Goal: Navigation & Orientation: Find specific page/section

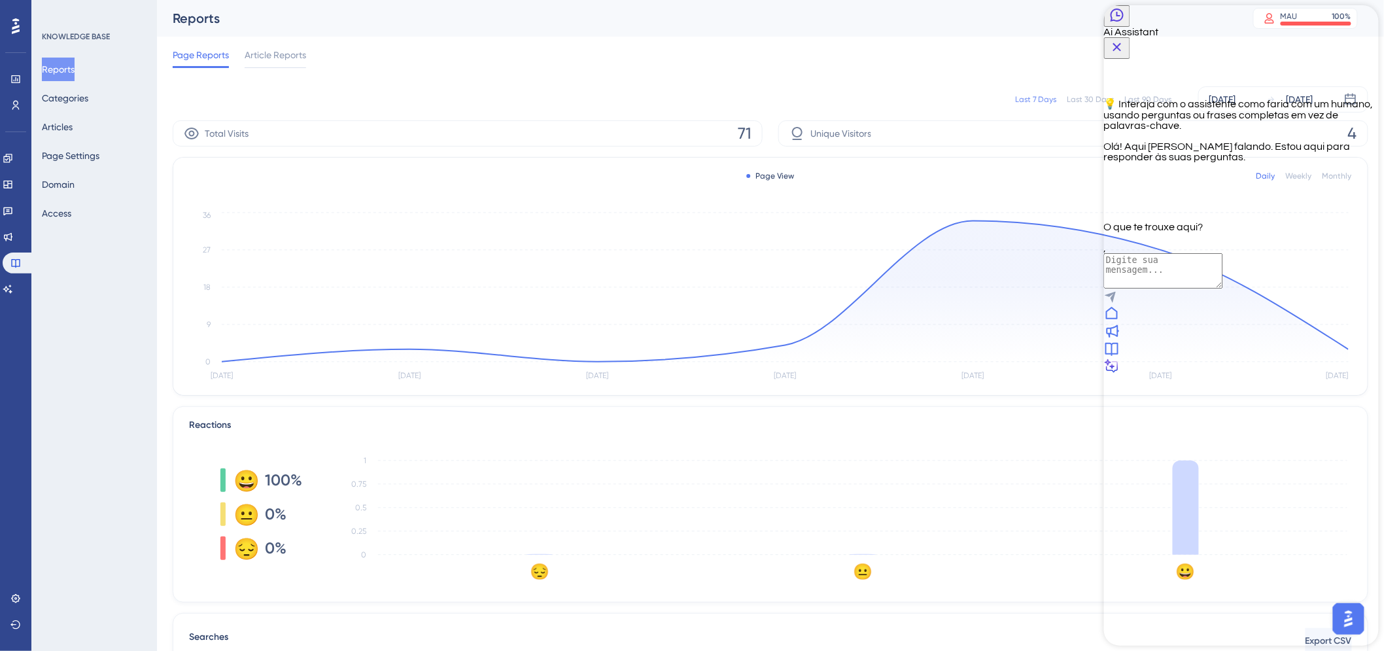
click at [73, 323] on div "KNOWLEDGE BASE Reports Categories Articles Page Settings Domain Access" at bounding box center [94, 325] width 126 height 651
click at [73, 128] on button "Articles" at bounding box center [57, 127] width 31 height 24
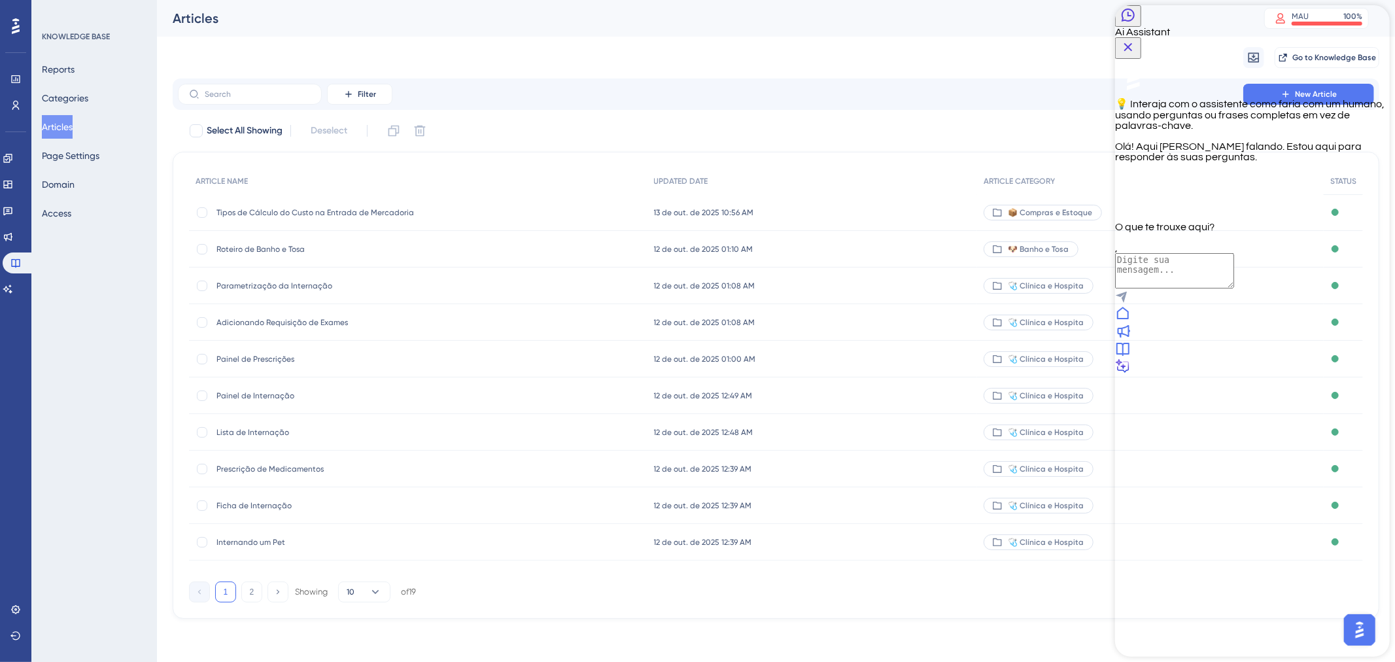
click at [1136, 39] on icon "Close Button" at bounding box center [1128, 47] width 16 height 16
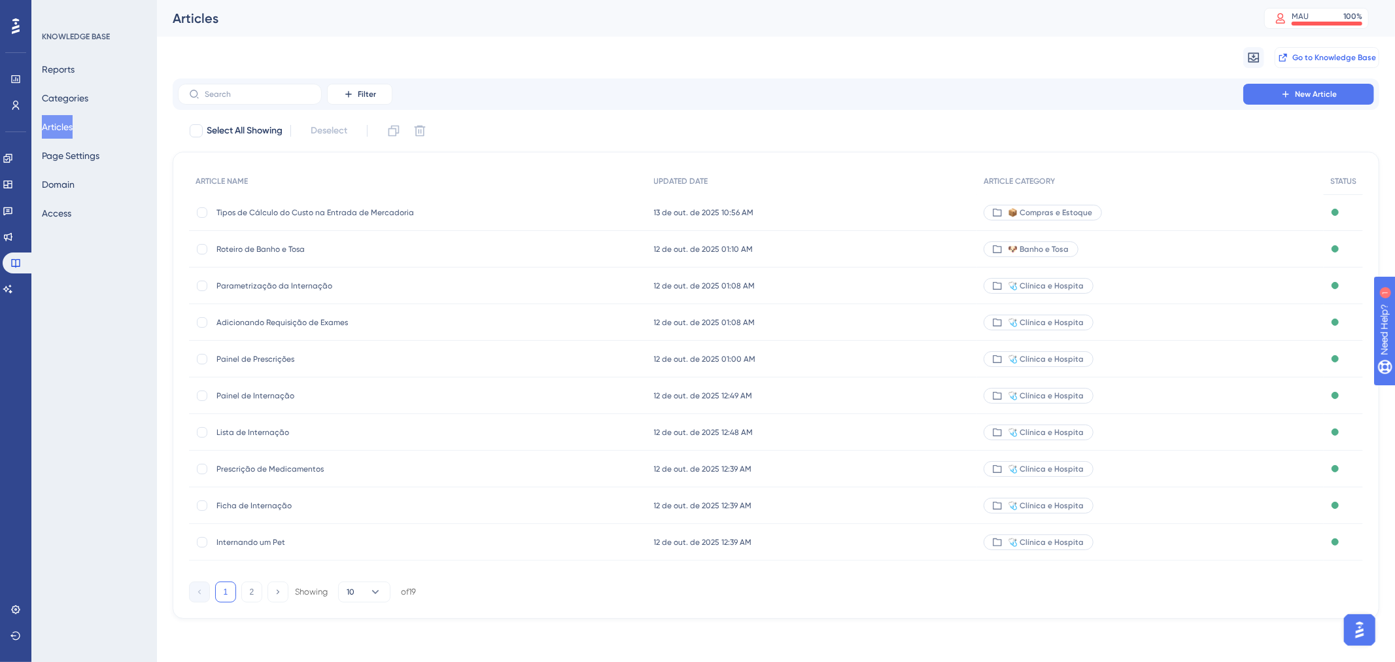
click at [1329, 59] on span "Go to Knowledge Base" at bounding box center [1335, 57] width 84 height 10
click at [13, 177] on link at bounding box center [8, 184] width 10 height 21
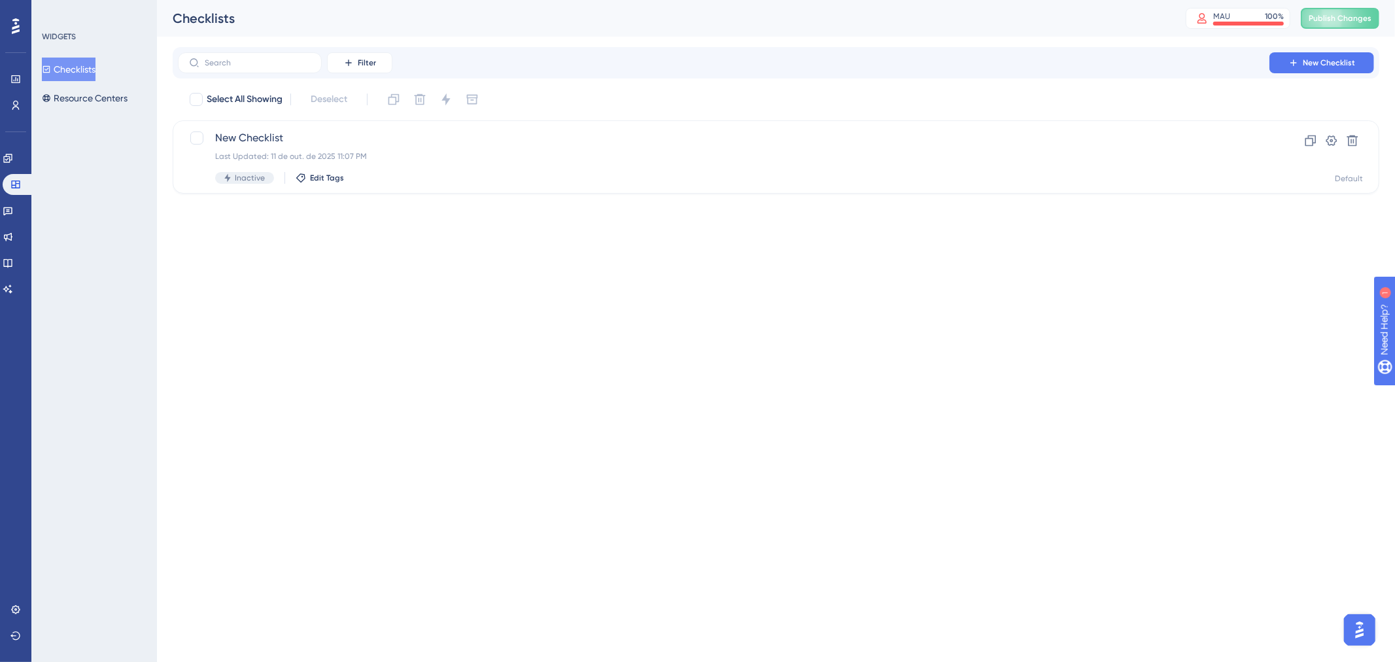
click at [610, 60] on div "Filter New Checklist" at bounding box center [776, 62] width 1196 height 21
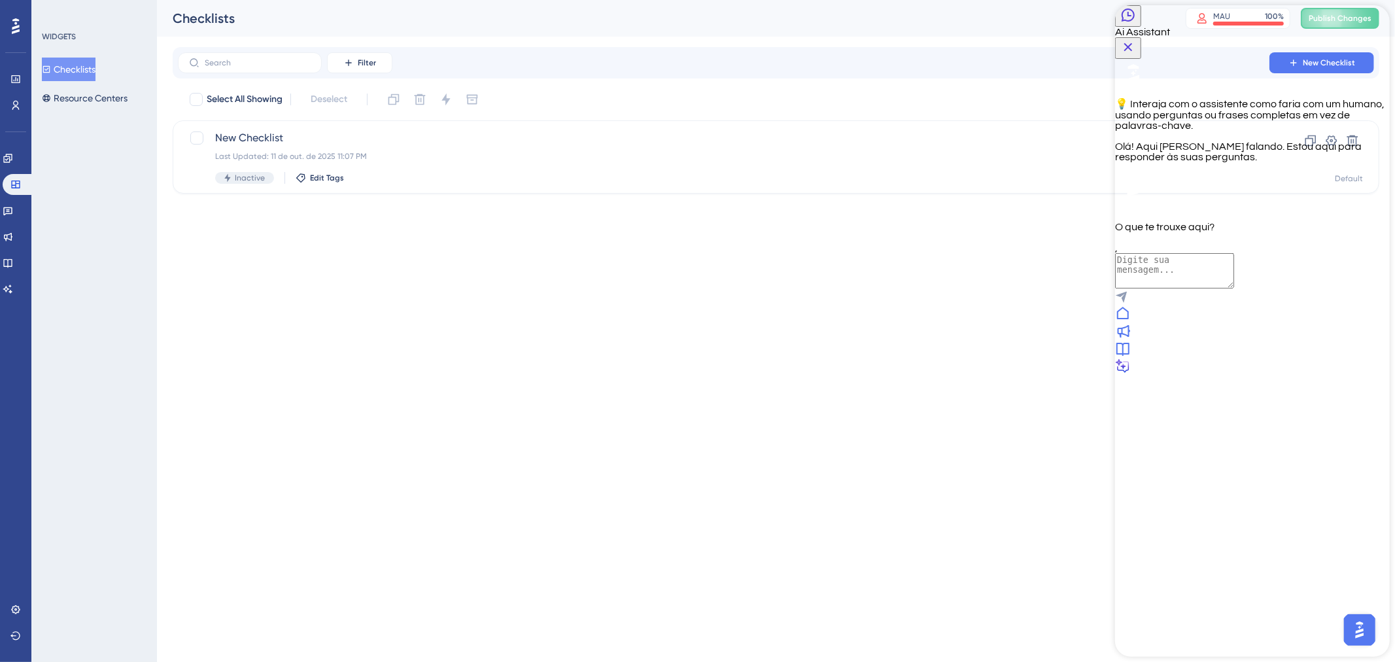
click at [1129, 356] on icon at bounding box center [1122, 349] width 13 height 13
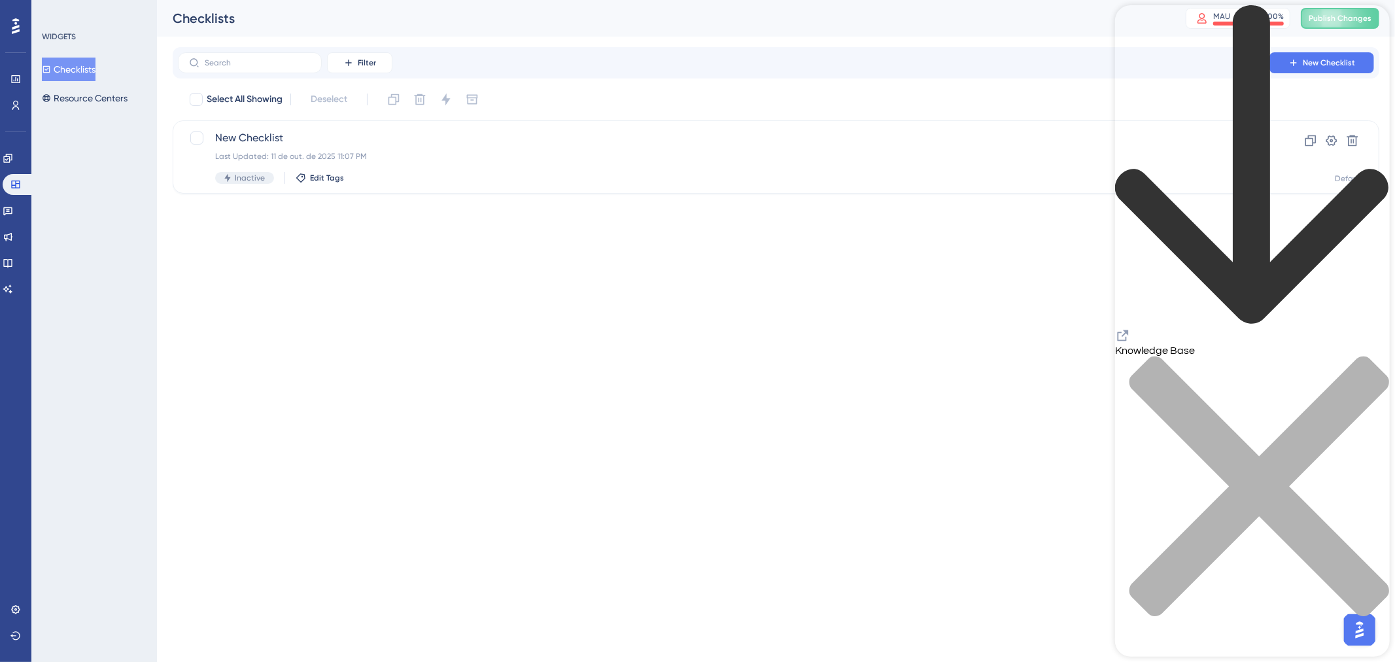
click at [854, 236] on html "Performance Users Engagement Widgets Feedback Product Updates Knowledge Base AI…" at bounding box center [697, 118] width 1395 height 236
click at [1372, 356] on icon "close resource center" at bounding box center [1252, 493] width 275 height 275
